Goal: Obtain resource: Download file/media

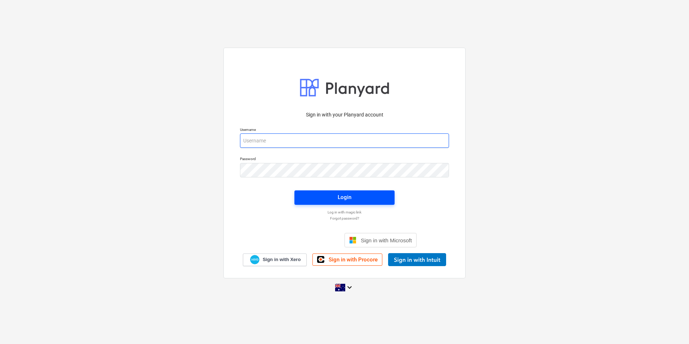
type input "[PERSON_NAME][EMAIL_ADDRESS][DOMAIN_NAME][PERSON_NAME]"
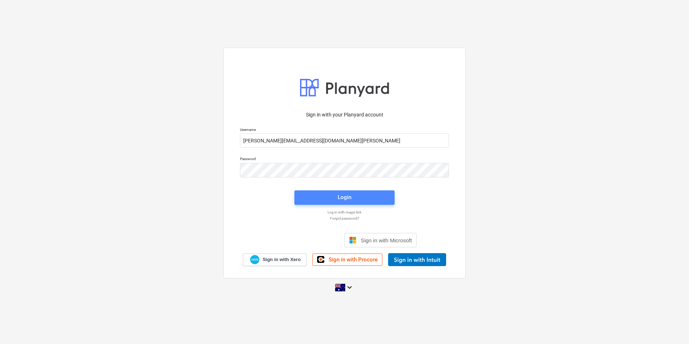
click at [312, 200] on span "Login" at bounding box center [344, 196] width 83 height 9
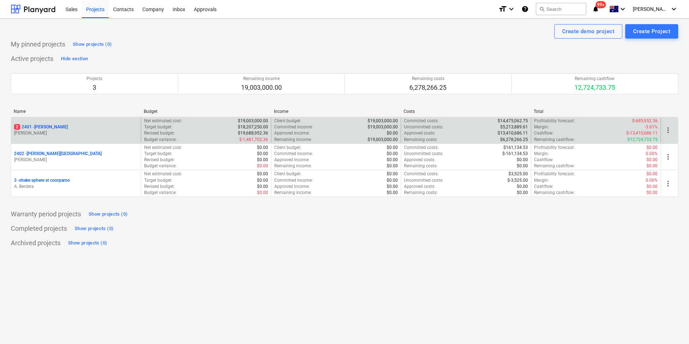
click at [52, 124] on p "2 2401 - [PERSON_NAME]" at bounding box center [41, 127] width 54 height 6
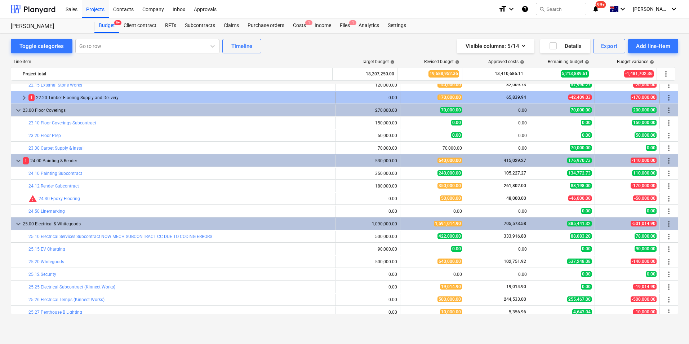
scroll to position [1860, 0]
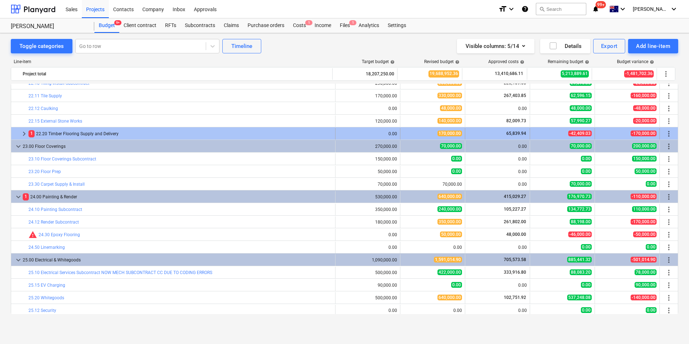
click at [26, 136] on span "keyboard_arrow_right" at bounding box center [24, 133] width 9 height 9
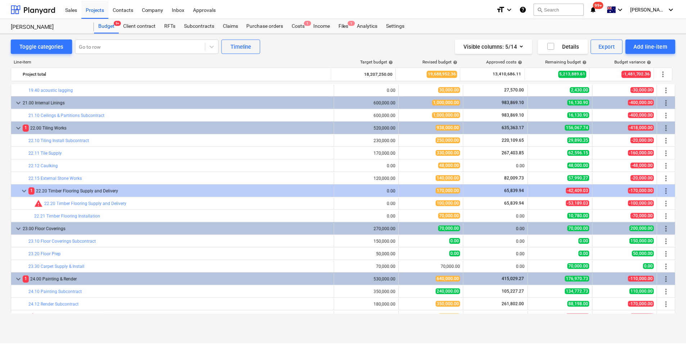
scroll to position [1695, 0]
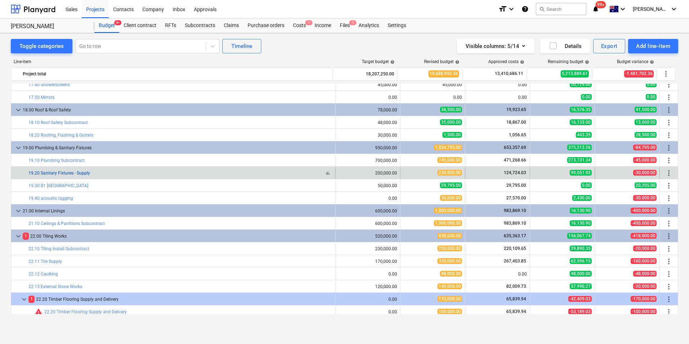
click at [59, 174] on link "19.20 Sanitary Fixtures - Supply" at bounding box center [59, 172] width 62 height 5
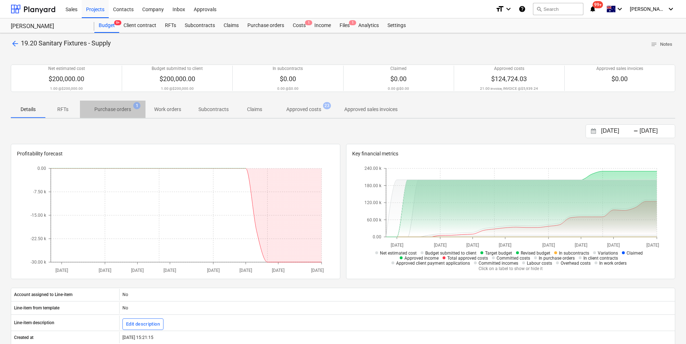
click at [129, 116] on button "Purchase orders 1" at bounding box center [113, 108] width 66 height 17
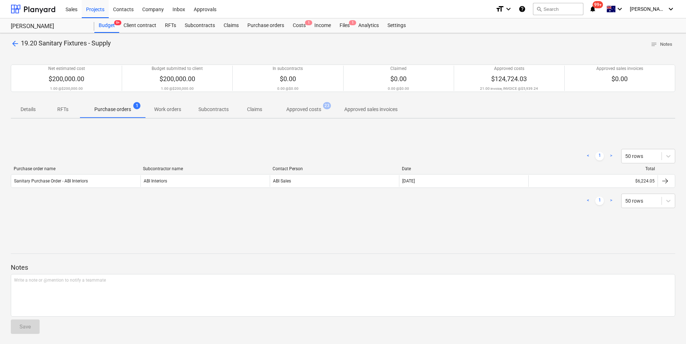
click at [319, 111] on p "Approved costs" at bounding box center [303, 110] width 35 height 8
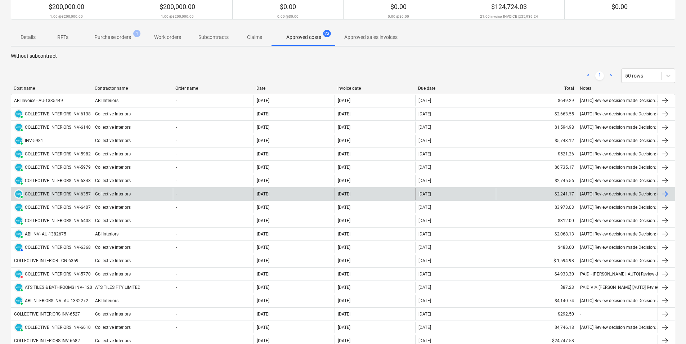
scroll to position [36, 0]
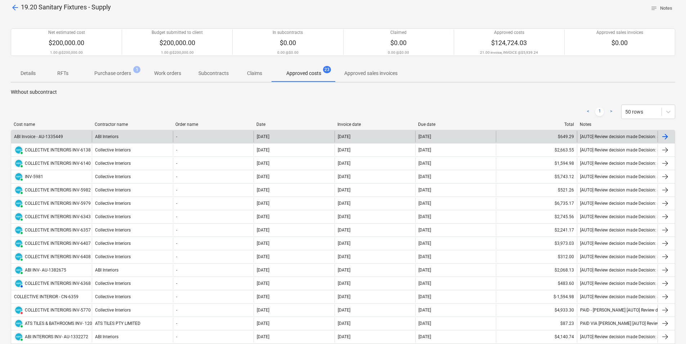
click at [70, 136] on div "ABI Invoice - AU-1335449" at bounding box center [51, 137] width 81 height 12
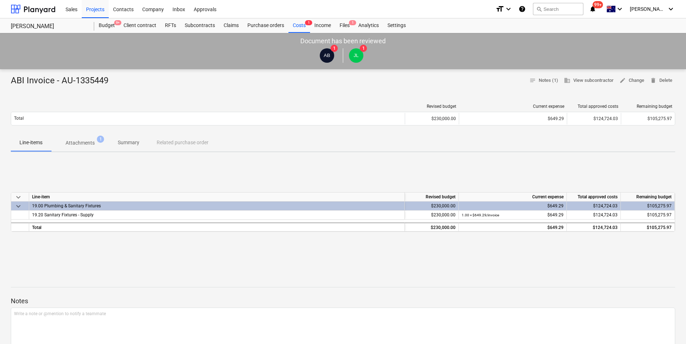
click at [85, 147] on span "Attachments 1" at bounding box center [80, 142] width 58 height 13
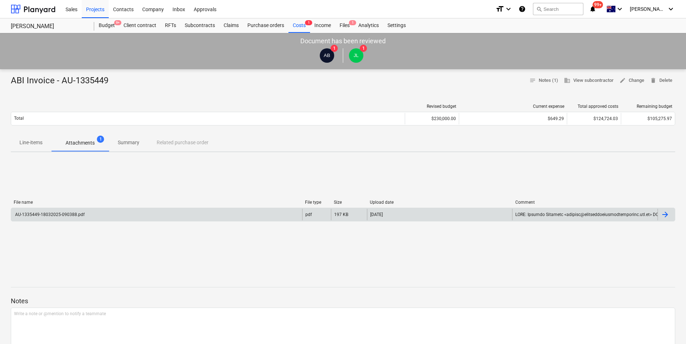
click at [72, 215] on div "AU-1335449-18032025-090388.pdf" at bounding box center [49, 214] width 71 height 5
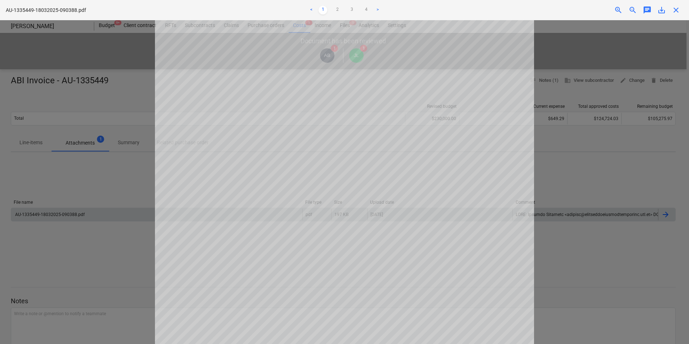
click at [672, 11] on span "close" at bounding box center [675, 10] width 9 height 9
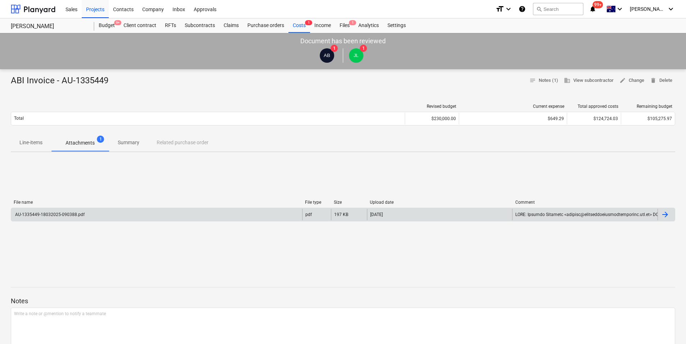
click at [61, 220] on div "AU-1335449-18032025-090388.pdf pdf 197 KB [DATE]" at bounding box center [343, 214] width 665 height 14
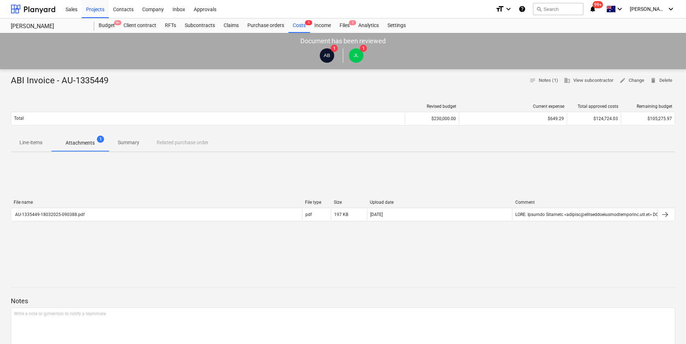
click at [97, 215] on div "AU-1335449-18032025-090388.pdf" at bounding box center [156, 215] width 291 height 12
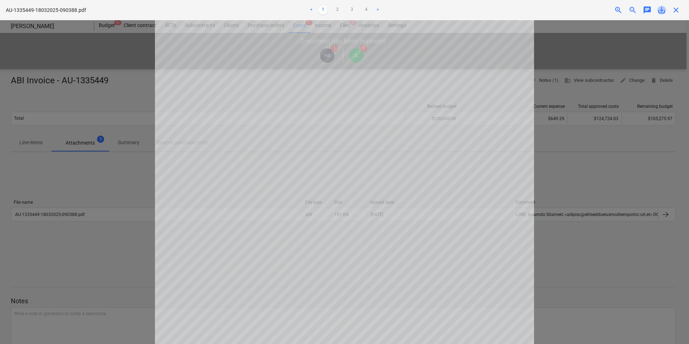
drag, startPoint x: 543, startPoint y: 97, endPoint x: 658, endPoint y: 13, distance: 142.9
click at [658, 13] on span "save_alt" at bounding box center [661, 10] width 9 height 9
click at [107, 200] on div at bounding box center [344, 181] width 689 height 323
click at [603, 160] on div at bounding box center [344, 181] width 689 height 323
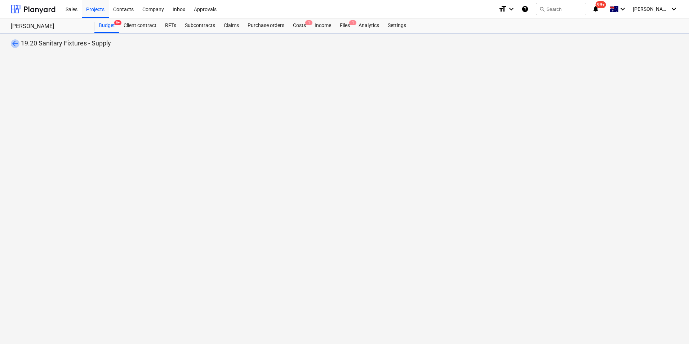
click at [12, 40] on span "arrow_back" at bounding box center [15, 43] width 9 height 9
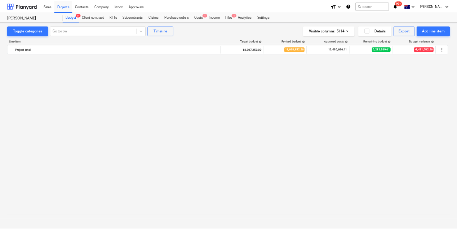
scroll to position [1695, 0]
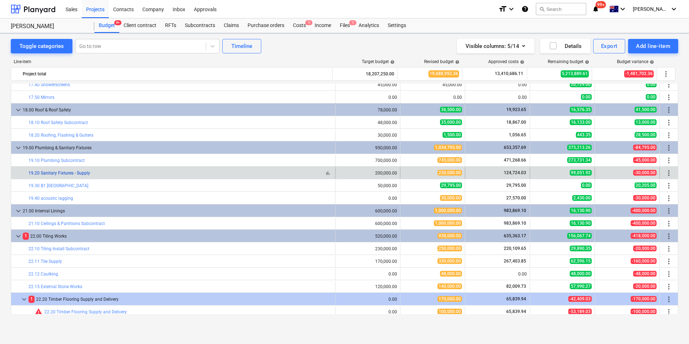
click at [63, 173] on link "19.20 Sanitary Fixtures - Supply" at bounding box center [59, 172] width 62 height 5
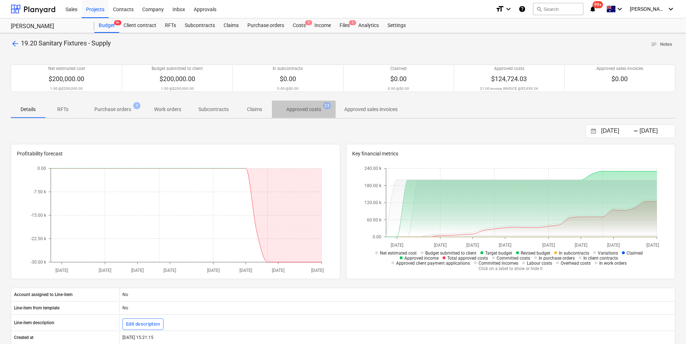
click at [297, 112] on p "Approved costs" at bounding box center [303, 110] width 35 height 8
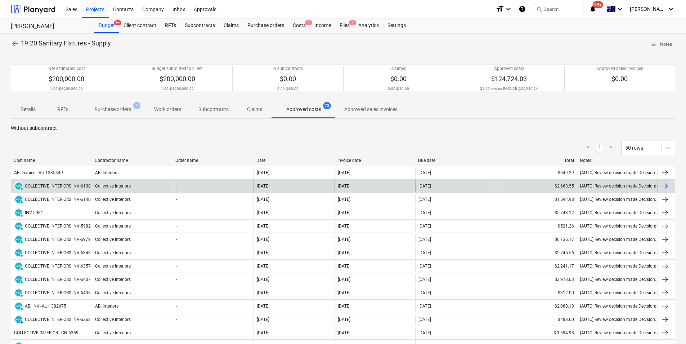
click at [73, 190] on div "PAID COLLECTIVE INTERIORS INV-6138" at bounding box center [52, 185] width 77 height 9
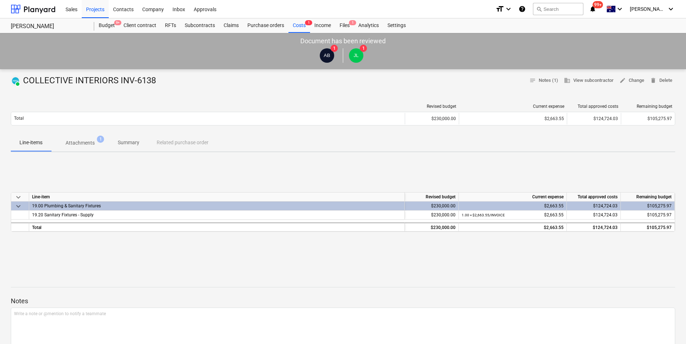
click at [104, 148] on span "Attachments 1" at bounding box center [80, 142] width 58 height 13
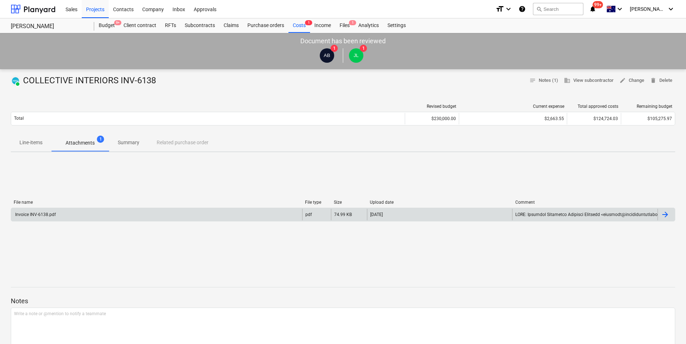
click at [68, 215] on div "Invoice INV-6138.pdf" at bounding box center [156, 215] width 291 height 12
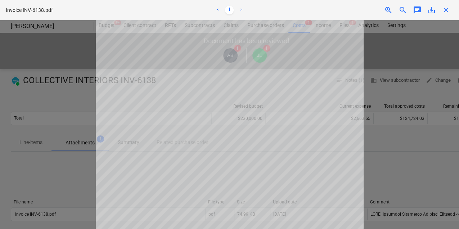
click at [435, 13] on span "save_alt" at bounding box center [432, 10] width 9 height 9
click at [419, 111] on div at bounding box center [229, 124] width 459 height 209
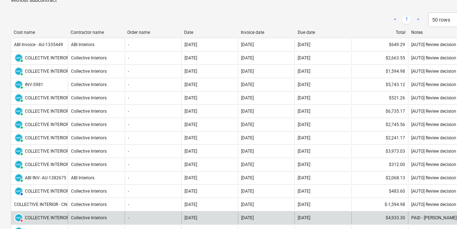
scroll to position [120, 0]
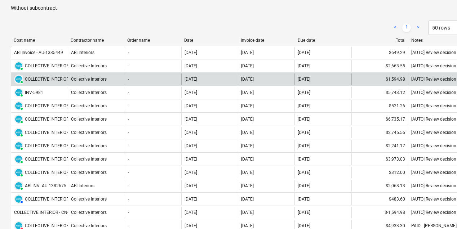
click at [41, 77] on div "COLLECTIVE INTERIORS INV-6140" at bounding box center [58, 79] width 66 height 5
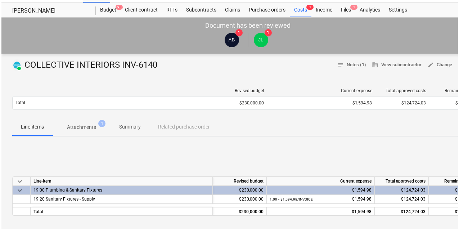
scroll to position [24, 0]
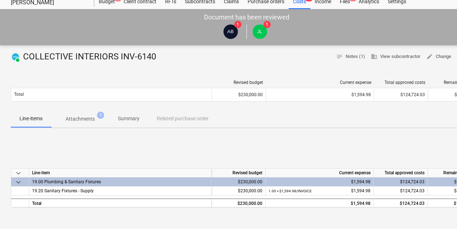
click at [78, 119] on p "Attachments" at bounding box center [80, 119] width 29 height 8
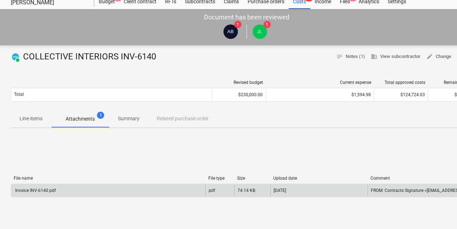
click at [44, 189] on div "Invoice INV-6140.pdf" at bounding box center [35, 190] width 42 height 5
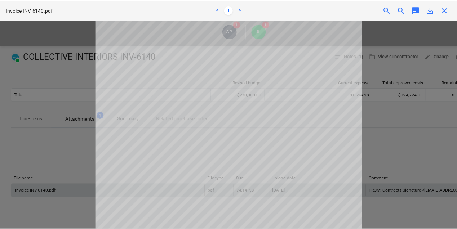
scroll to position [72, 0]
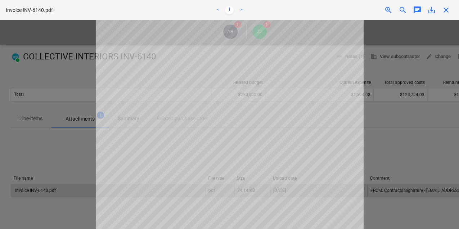
click at [441, 114] on div at bounding box center [229, 124] width 459 height 209
click at [62, 107] on div at bounding box center [229, 124] width 459 height 209
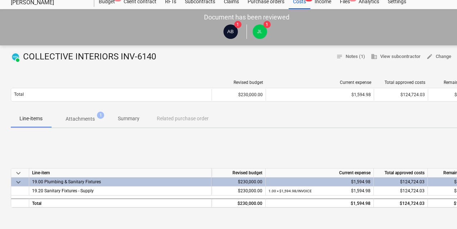
click at [75, 120] on p "Attachments" at bounding box center [80, 119] width 29 height 8
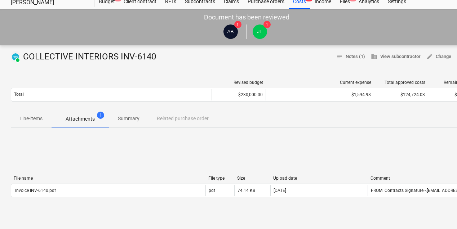
click at [38, 119] on p "Line-items" at bounding box center [30, 119] width 23 height 8
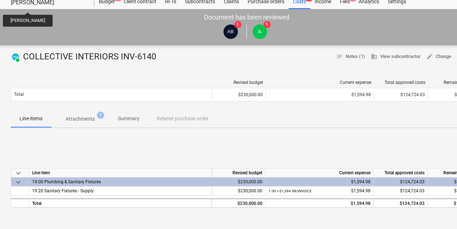
scroll to position [48, 0]
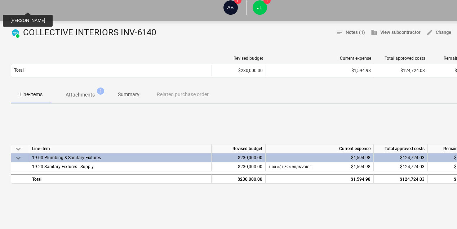
click at [74, 100] on span "Attachments 1" at bounding box center [80, 94] width 58 height 13
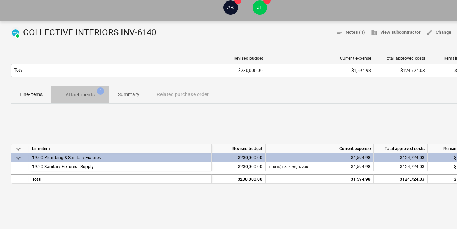
scroll to position [120, 0]
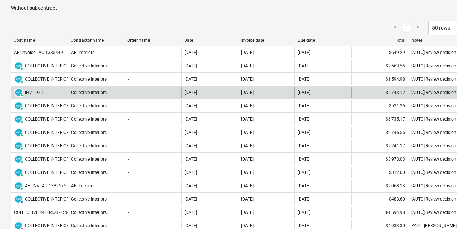
click at [47, 90] on div "PAID INV-5981" at bounding box center [39, 93] width 57 height 12
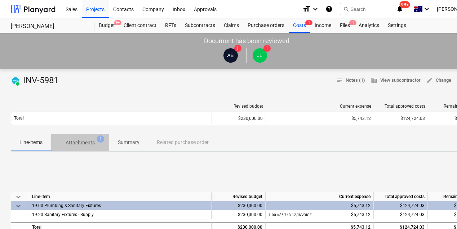
click at [71, 142] on p "Attachments" at bounding box center [80, 143] width 29 height 8
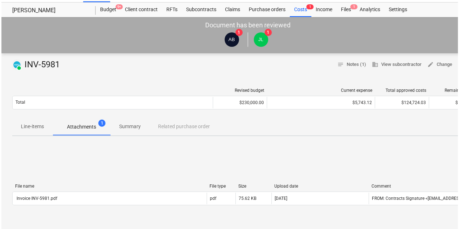
scroll to position [24, 0]
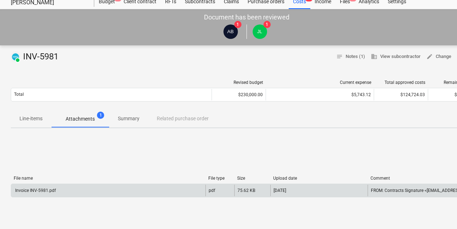
click at [57, 185] on div "Invoice INV-5981.pdf" at bounding box center [108, 191] width 194 height 12
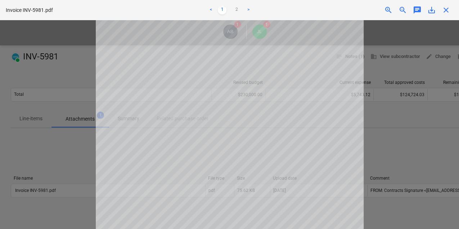
click at [74, 146] on div at bounding box center [229, 124] width 459 height 209
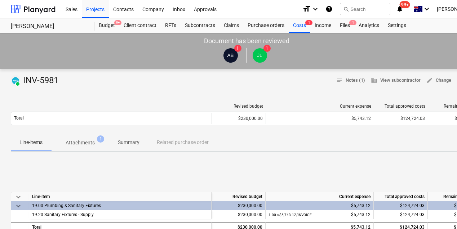
scroll to position [120, 0]
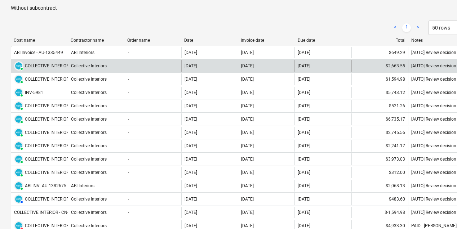
click at [49, 64] on div "COLLECTIVE INTERIORS INV-6138" at bounding box center [58, 65] width 66 height 5
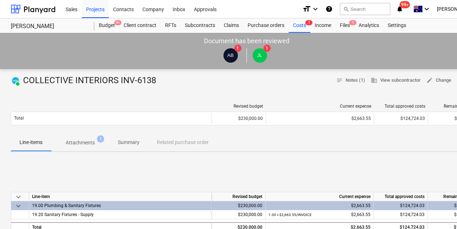
click at [66, 138] on span "Attachments 1" at bounding box center [80, 142] width 58 height 13
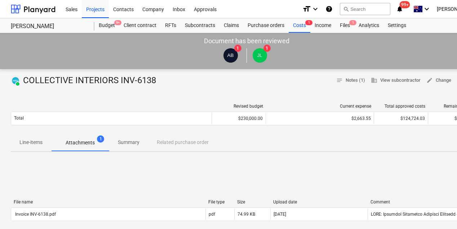
click at [53, 206] on div "File name File type Size Upload date Comment" at bounding box center [246, 204] width 471 height 8
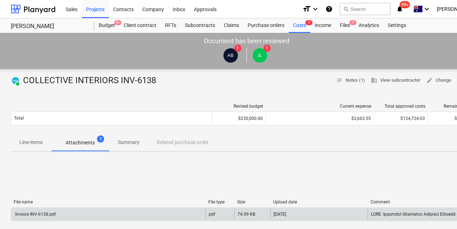
click at [53, 213] on div "Invoice INV-6138.pdf" at bounding box center [35, 214] width 42 height 5
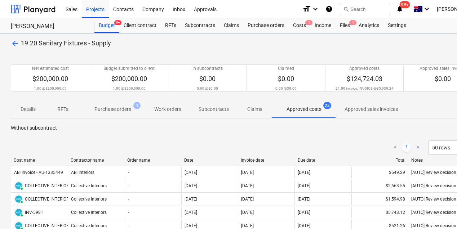
scroll to position [120, 0]
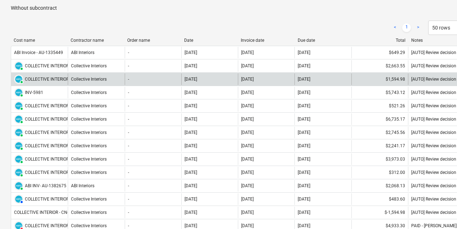
click at [54, 75] on div "PAID COLLECTIVE INTERIORS INV-6140" at bounding box center [52, 79] width 77 height 9
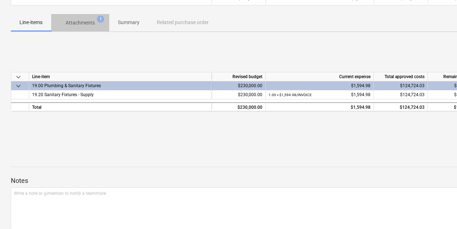
click at [81, 23] on p "Attachments" at bounding box center [80, 23] width 29 height 8
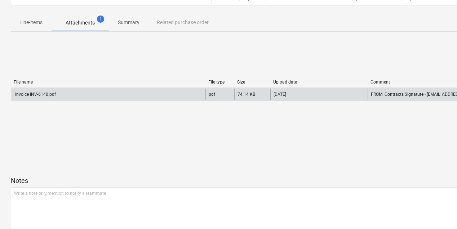
click at [75, 97] on div "Invoice INV-6140.pdf" at bounding box center [108, 95] width 194 height 12
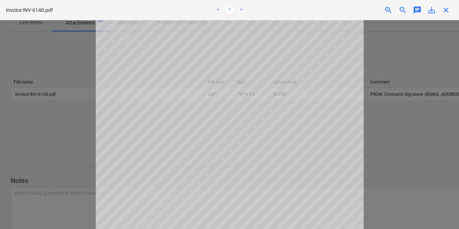
click at [27, 44] on div at bounding box center [229, 124] width 459 height 209
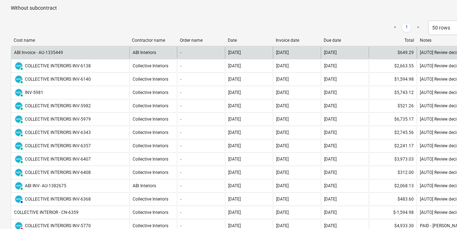
drag, startPoint x: 70, startPoint y: 40, endPoint x: 131, endPoint y: 46, distance: 61.5
click at [131, 46] on div "Cost name Contractor name Order name Date Invoice date Due date Total Notes ABI…" at bounding box center [246, 197] width 471 height 318
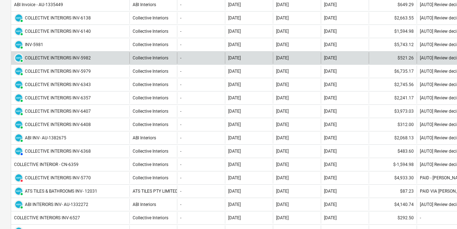
scroll to position [144, 0]
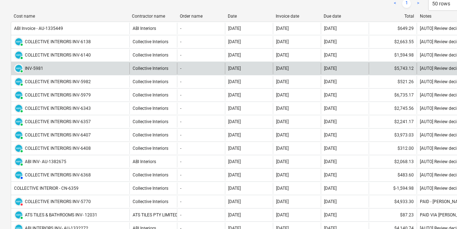
click at [91, 66] on div "PAID INV-5981" at bounding box center [70, 69] width 118 height 12
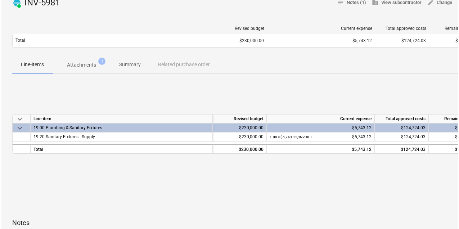
scroll to position [72, 0]
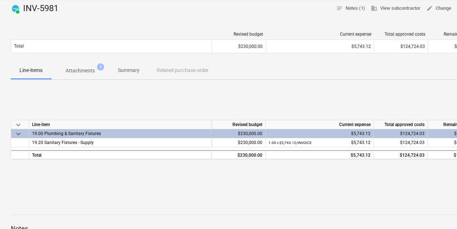
click at [89, 70] on p "Attachments" at bounding box center [80, 71] width 29 height 8
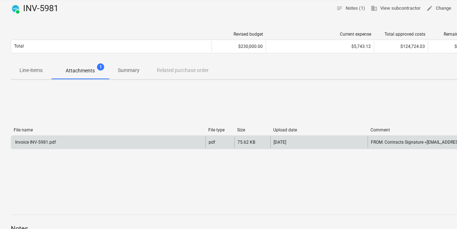
click at [93, 138] on div "Invoice INV-5981.pdf" at bounding box center [108, 143] width 194 height 12
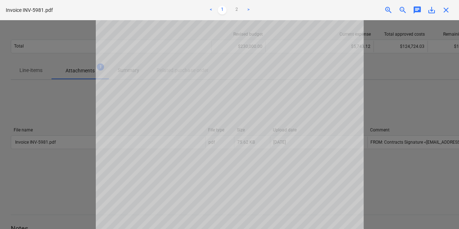
scroll to position [96, 0]
drag, startPoint x: 418, startPoint y: 113, endPoint x: 413, endPoint y: 110, distance: 6.0
click at [418, 113] on div at bounding box center [229, 124] width 459 height 209
